Goal: Task Accomplishment & Management: Complete application form

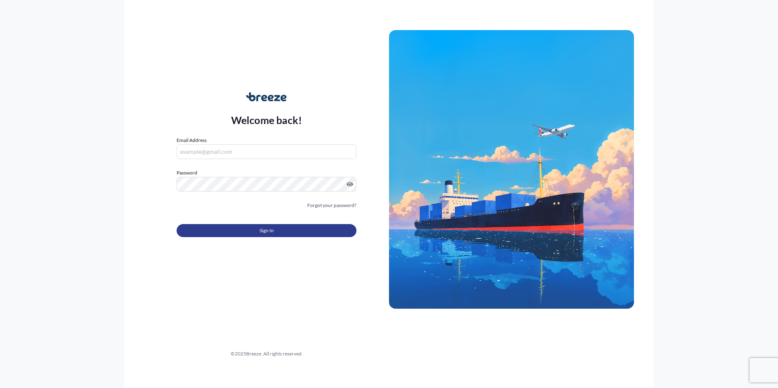
type input "[PERSON_NAME][EMAIL_ADDRESS][DOMAIN_NAME]"
click at [277, 231] on button "Sign In" at bounding box center [266, 230] width 180 height 13
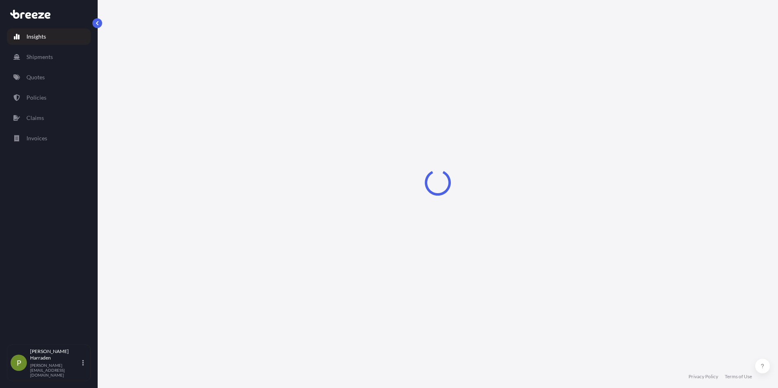
select select "2025"
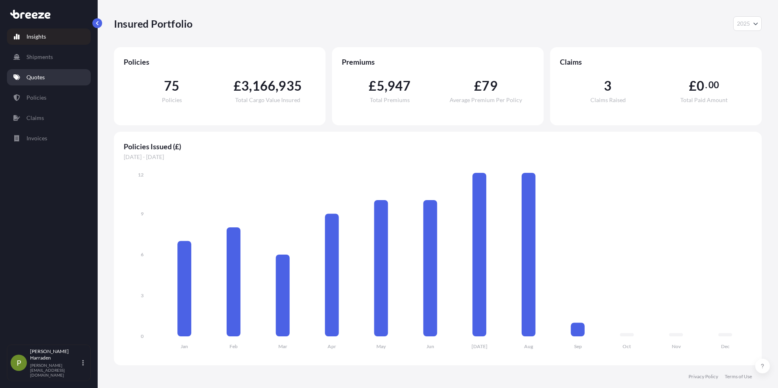
click at [44, 75] on p "Quotes" at bounding box center [35, 77] width 18 height 8
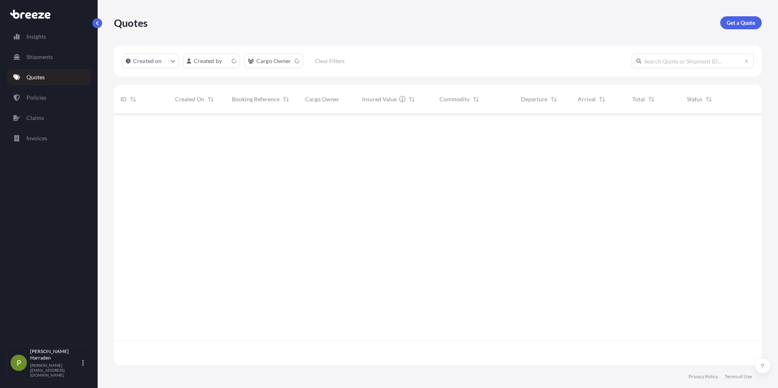
scroll to position [250, 641]
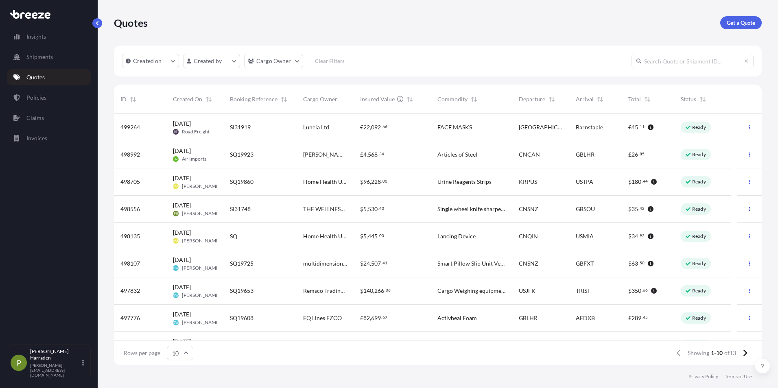
click at [204, 214] on span "[PERSON_NAME]" at bounding box center [201, 213] width 39 height 7
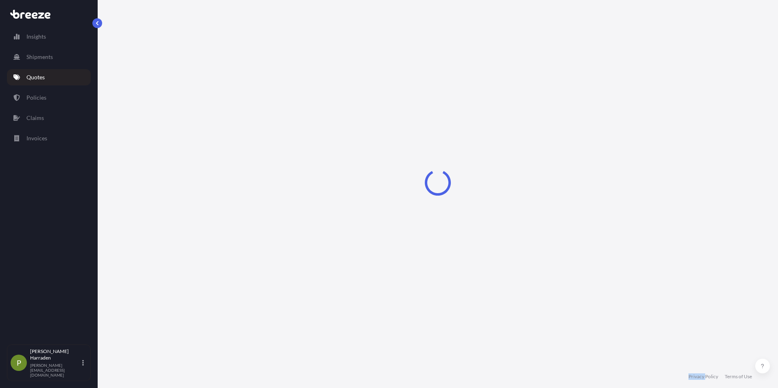
select select "Sea"
select select "Road"
select select "1"
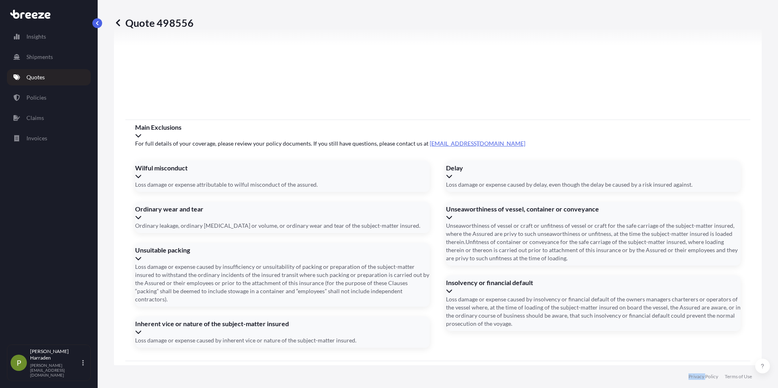
scroll to position [968, 0]
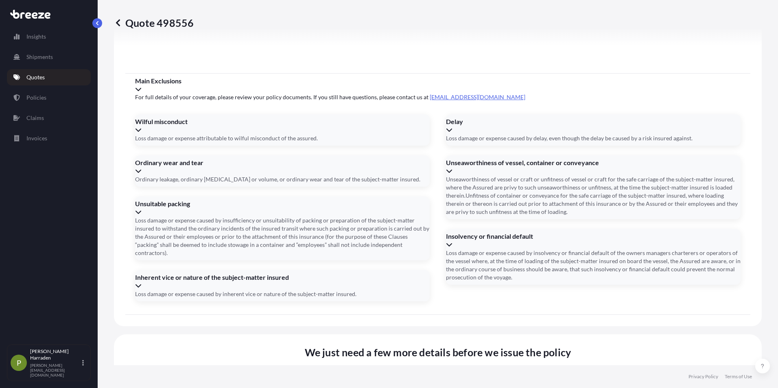
type input "[DATE]"
drag, startPoint x: 342, startPoint y: 251, endPoint x: 352, endPoint y: 240, distance: 14.1
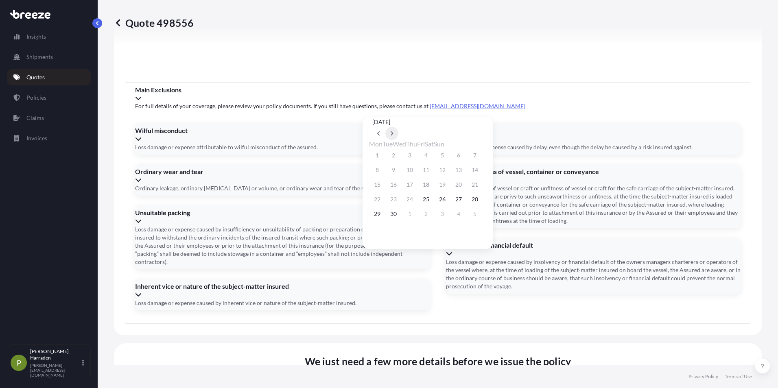
click at [393, 131] on icon at bounding box center [391, 133] width 3 height 5
click at [481, 155] on button "2" at bounding box center [474, 155] width 13 height 13
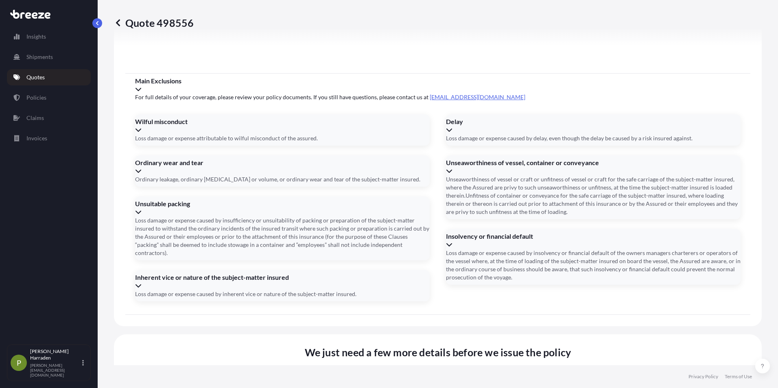
type input "[DATE]"
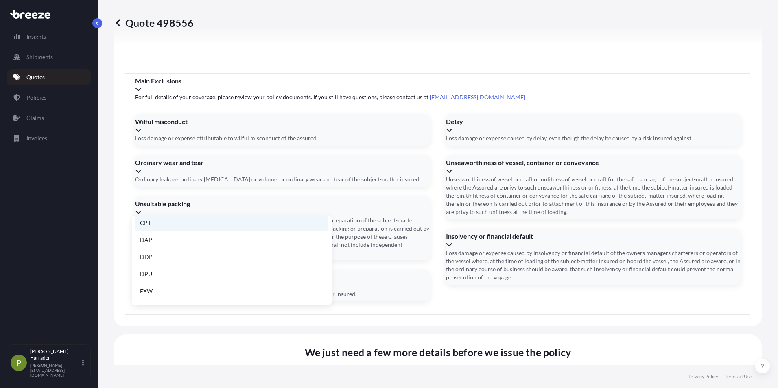
scroll to position [81, 0]
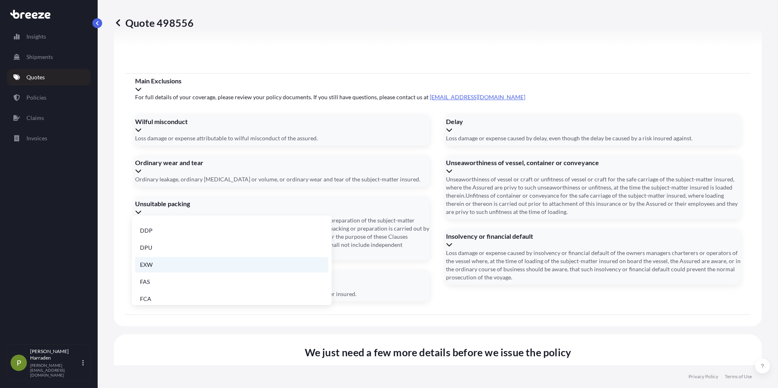
click at [184, 266] on li "EXW" at bounding box center [231, 264] width 193 height 15
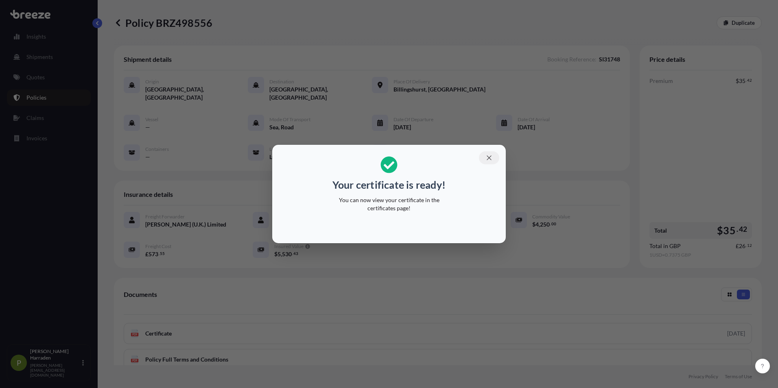
click at [488, 157] on icon "button" at bounding box center [488, 157] width 7 height 7
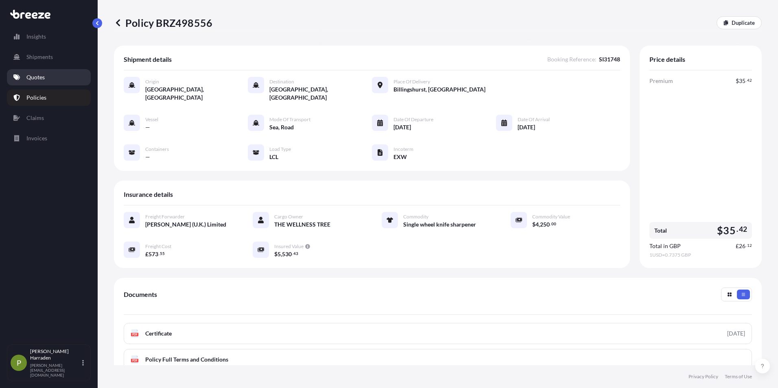
click at [36, 75] on p "Quotes" at bounding box center [35, 77] width 18 height 8
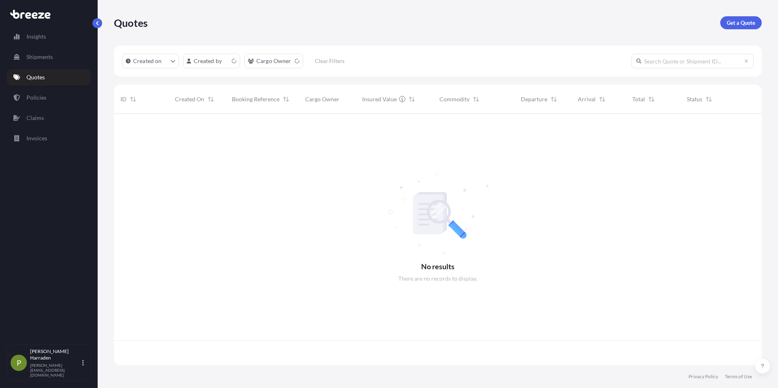
scroll to position [250, 641]
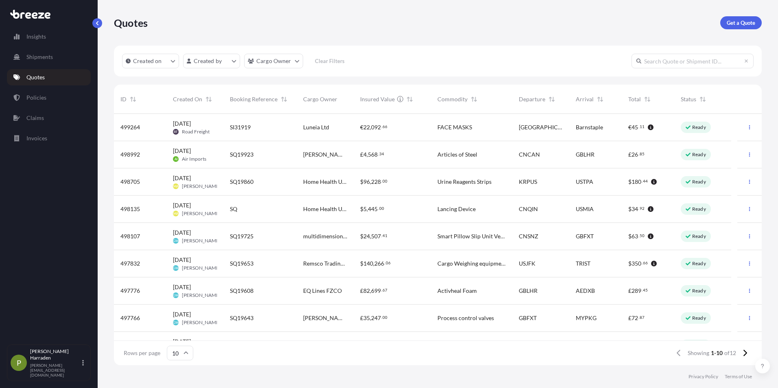
click at [240, 238] on span "SQ19725" at bounding box center [242, 236] width 24 height 8
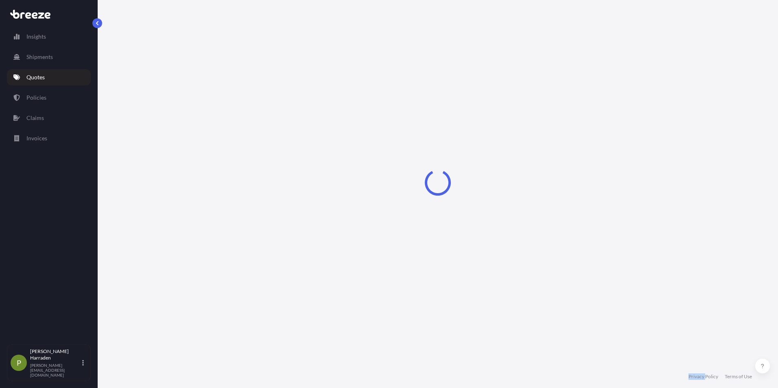
select select "Road"
select select "Sea"
select select "Road"
select select "1"
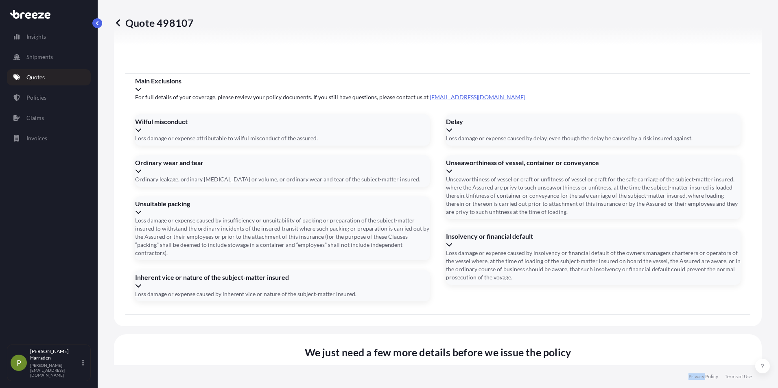
scroll to position [1065, 0]
drag, startPoint x: 346, startPoint y: 196, endPoint x: 353, endPoint y: 200, distance: 7.7
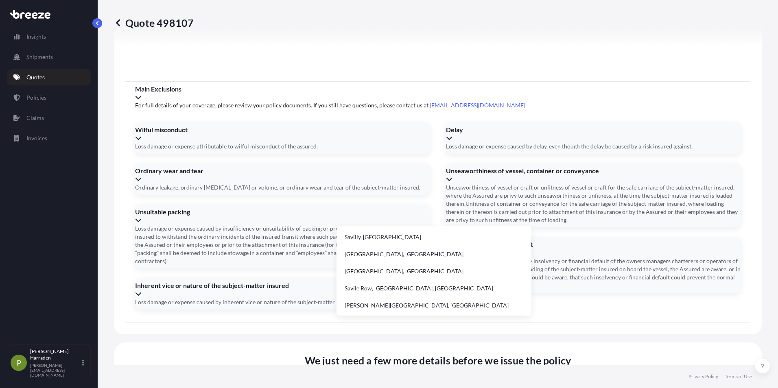
type input "[PERSON_NAME]"
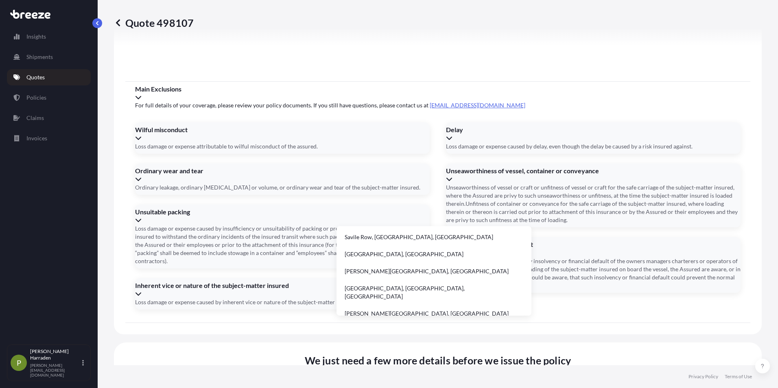
drag, startPoint x: 356, startPoint y: 205, endPoint x: 342, endPoint y: 201, distance: 14.0
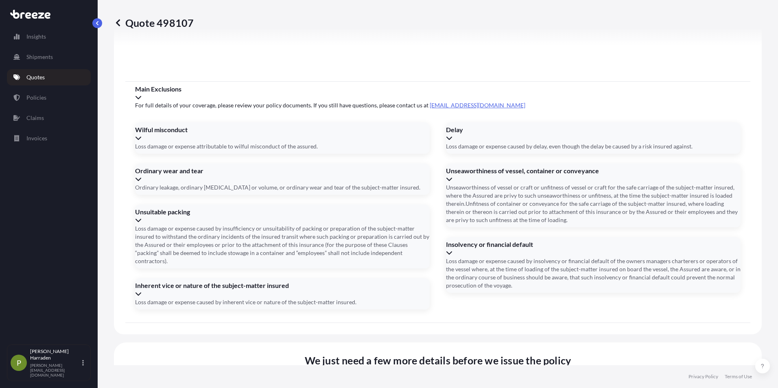
click at [418, 237] on div "Please type and select an option" at bounding box center [434, 233] width 188 height 8
click at [392, 237] on div "Please type and select an option" at bounding box center [434, 233] width 188 height 8
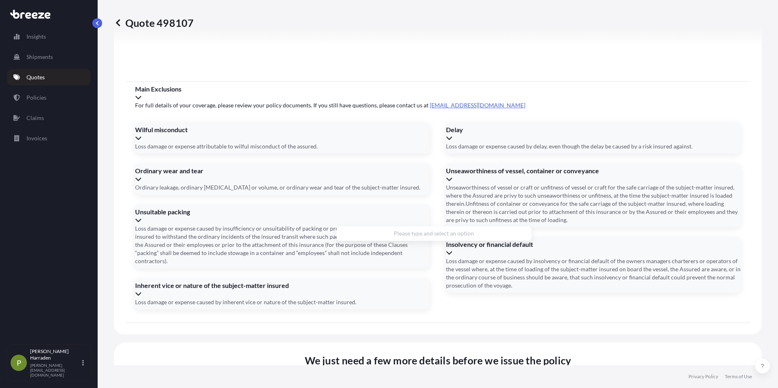
click at [376, 237] on div "Please type and select an option" at bounding box center [434, 233] width 188 height 8
type input "TECH CO GROUP LTD, [PERSON_NAME][STREET_ADDRESS]"
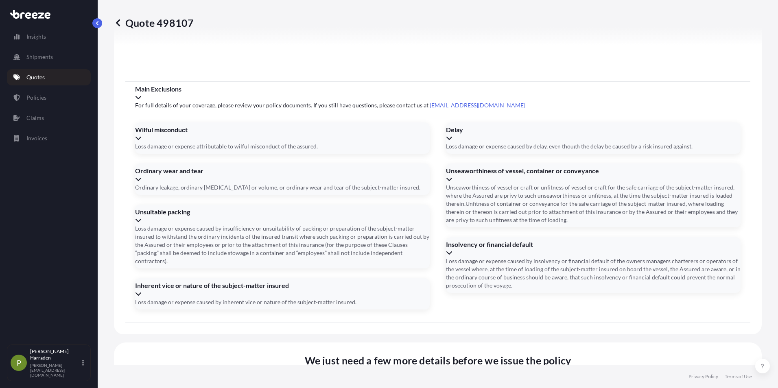
type input "2"
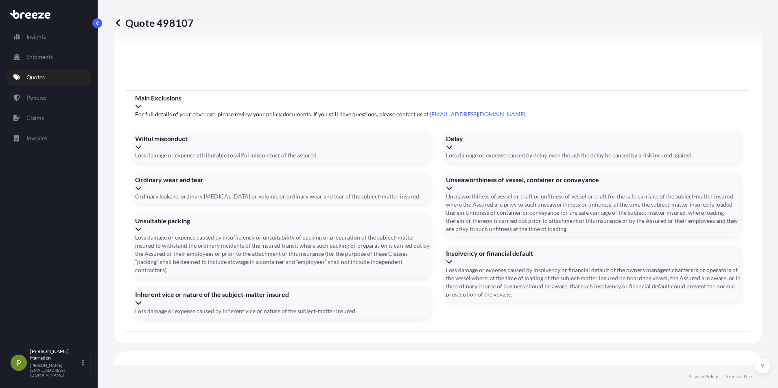
type input "2510"
drag, startPoint x: 356, startPoint y: 279, endPoint x: 328, endPoint y: 277, distance: 28.1
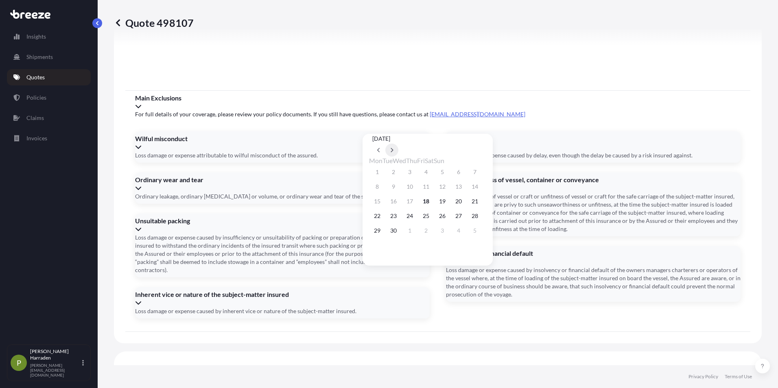
click at [393, 148] on icon at bounding box center [391, 150] width 3 height 5
click at [465, 217] on button "25" at bounding box center [458, 215] width 13 height 13
type input "[DATE]"
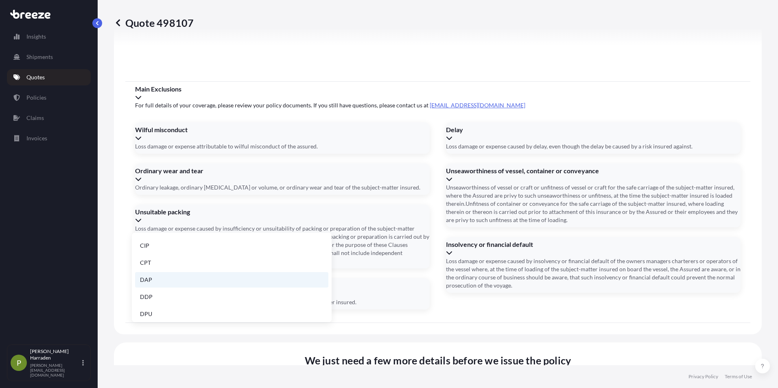
scroll to position [81, 0]
click at [162, 279] on li "EXW" at bounding box center [231, 281] width 193 height 15
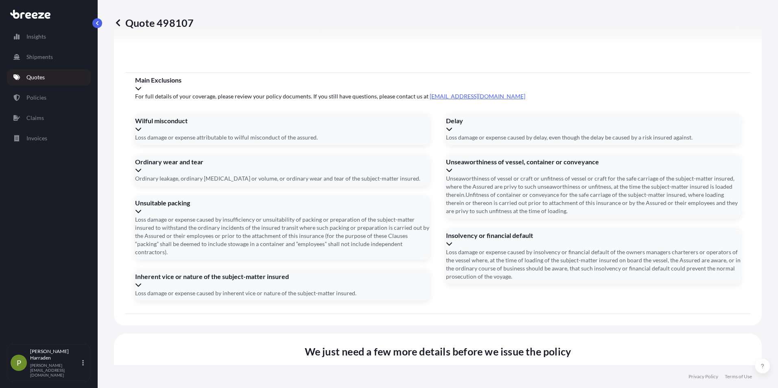
scroll to position [1082, 0]
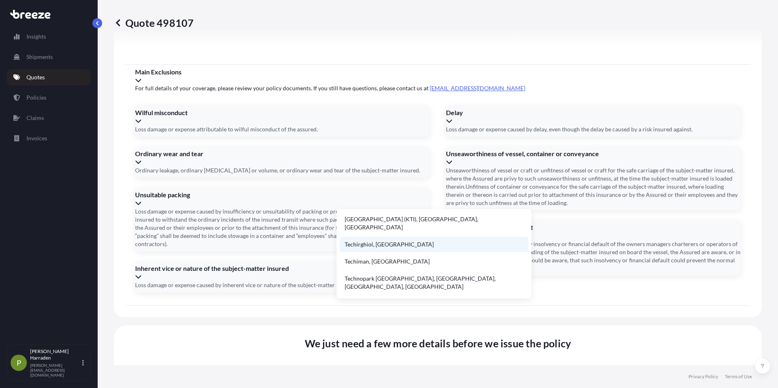
scroll to position [0, 0]
type input "TECH"
click at [486, 369] on span "Cargo Owner Details" at bounding box center [333, 374] width 403 height 10
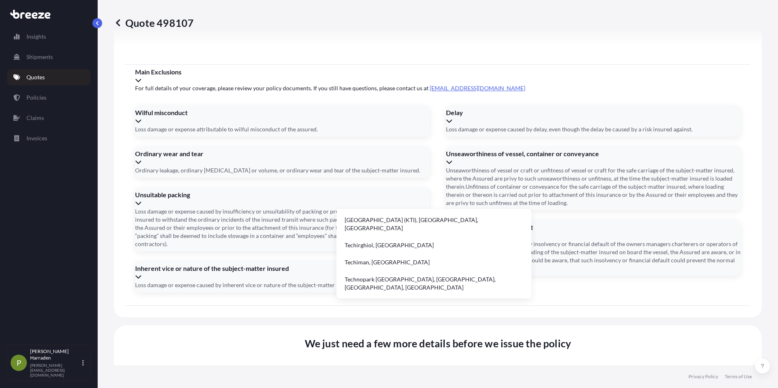
click at [368, 237] on li "Dewsbury, [GEOGRAPHIC_DATA]" at bounding box center [434, 244] width 188 height 15
type input "Dewsbury, [GEOGRAPHIC_DATA]"
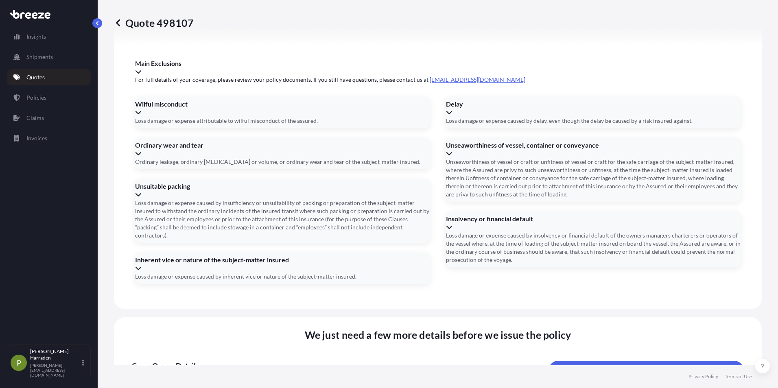
scroll to position [1065, 0]
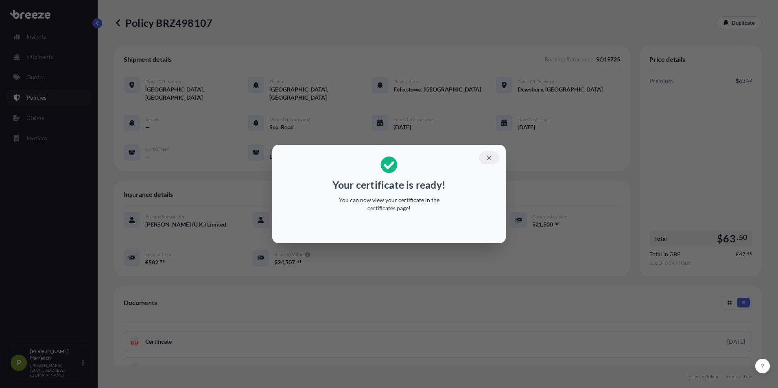
click at [489, 159] on icon "button" at bounding box center [488, 157] width 7 height 7
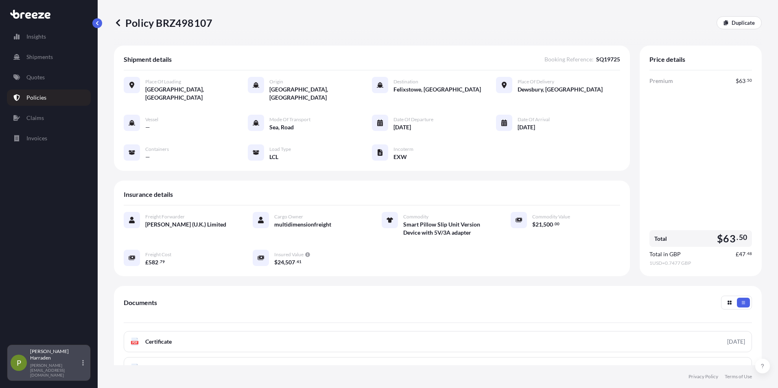
click at [81, 370] on div "[PERSON_NAME] [PERSON_NAME][EMAIL_ADDRESS][DOMAIN_NAME]" at bounding box center [58, 362] width 57 height 29
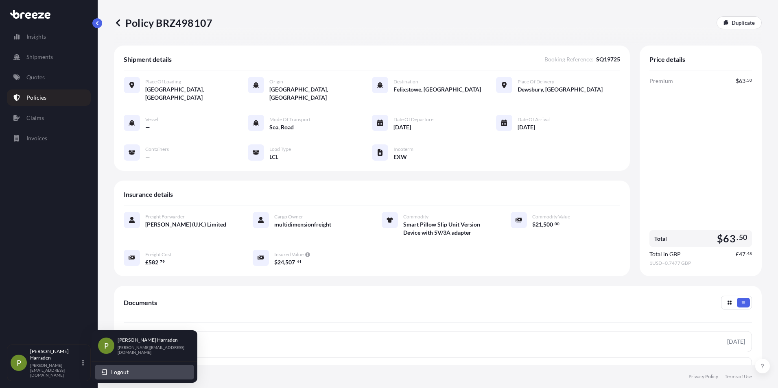
click at [131, 369] on button "Logout" at bounding box center [144, 372] width 99 height 15
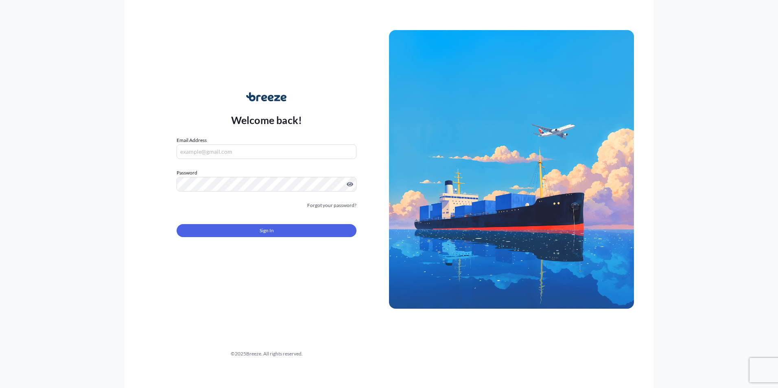
type input "[PERSON_NAME][EMAIL_ADDRESS][DOMAIN_NAME]"
